Goal: Transaction & Acquisition: Book appointment/travel/reservation

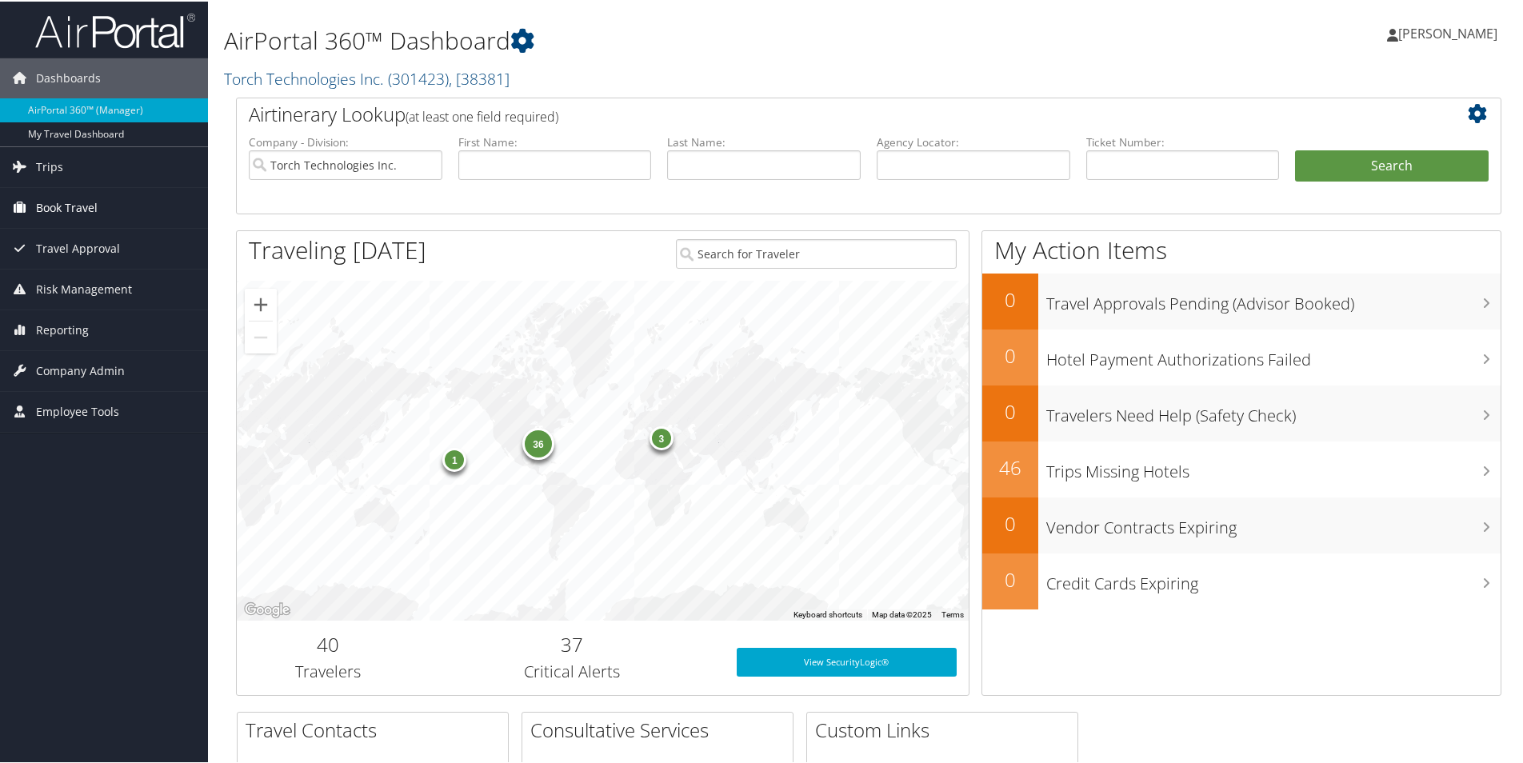
click at [59, 209] on span "Book Travel" at bounding box center [67, 206] width 62 height 40
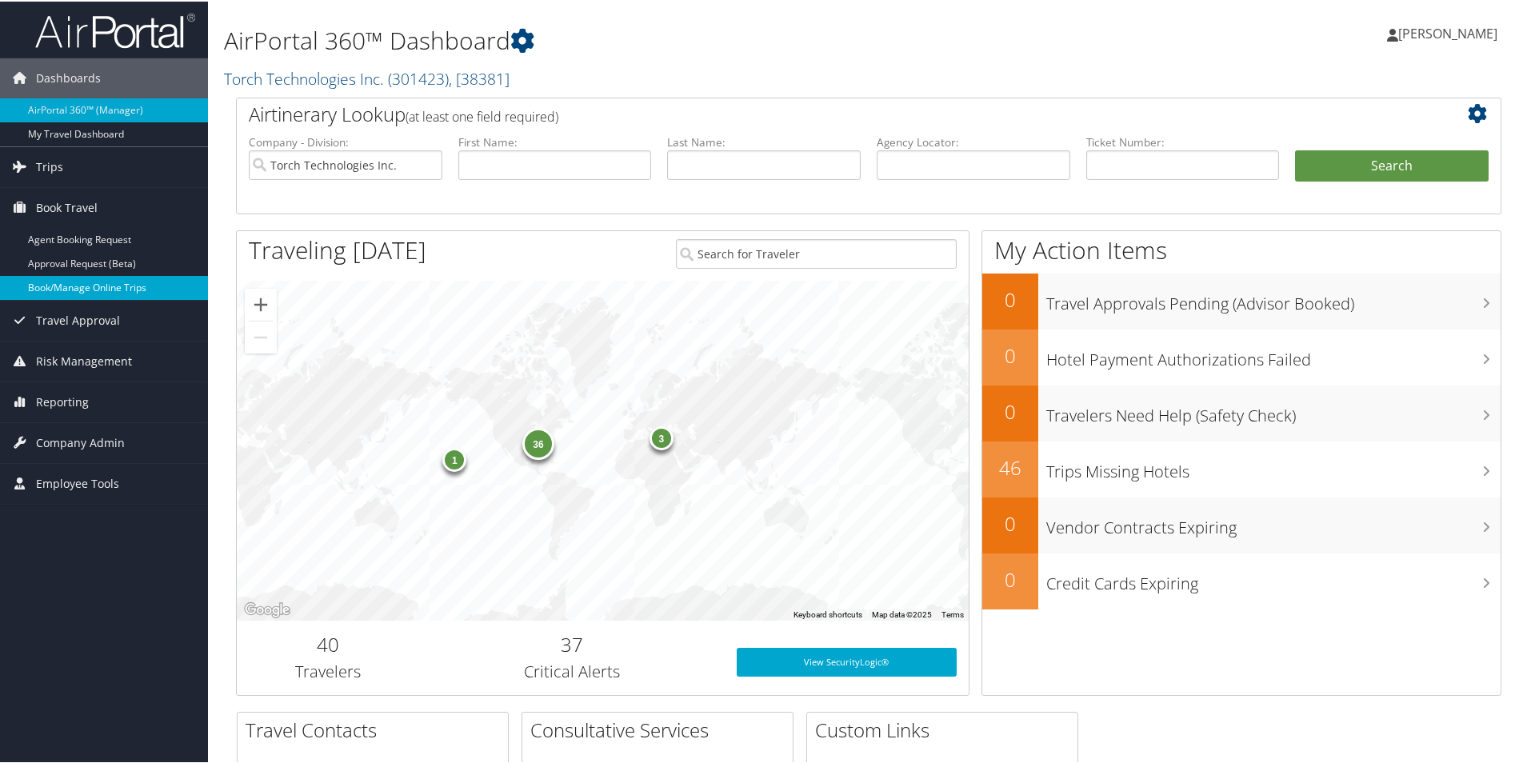
click at [93, 284] on link "Book/Manage Online Trips" at bounding box center [104, 286] width 208 height 24
